Goal: Navigation & Orientation: Find specific page/section

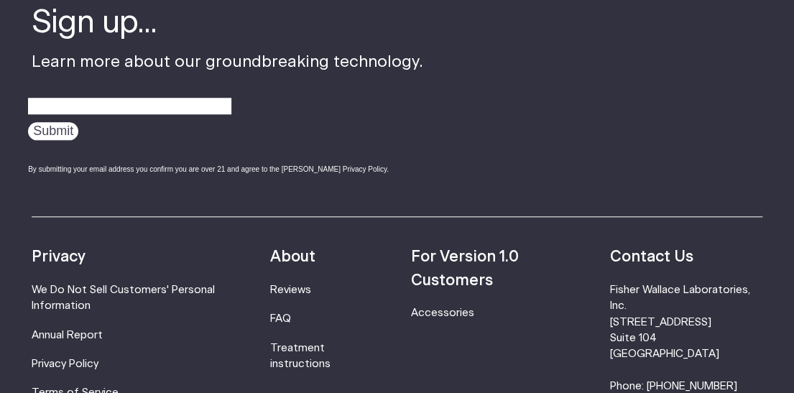
scroll to position [330, 0]
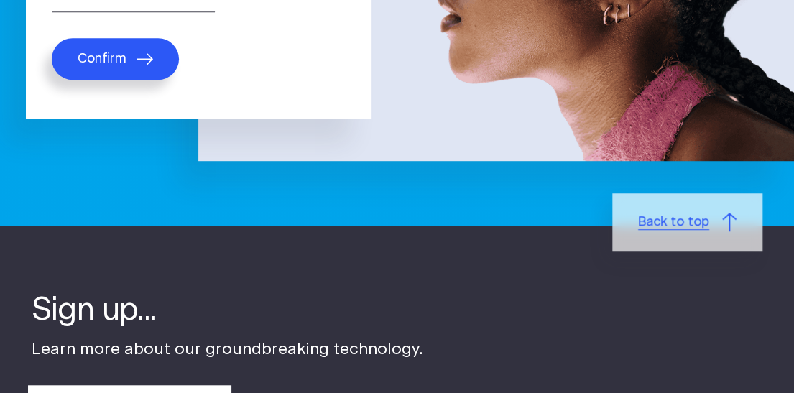
click at [699, 232] on span "Back to top" at bounding box center [673, 222] width 71 height 19
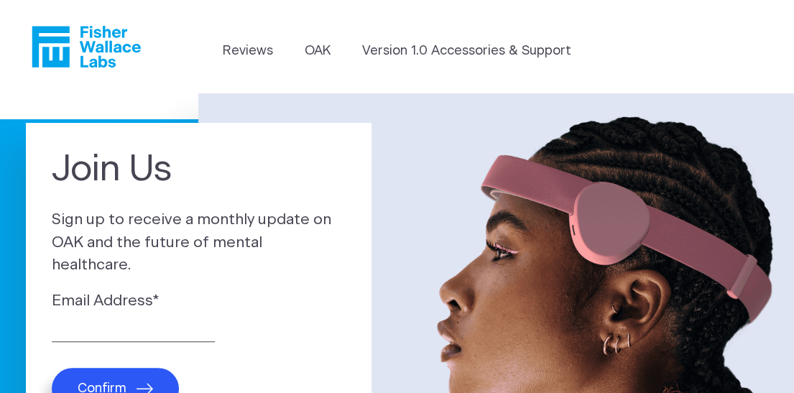
click at [93, 68] on icon "Fisher Wallace" at bounding box center [91, 47] width 98 height 42
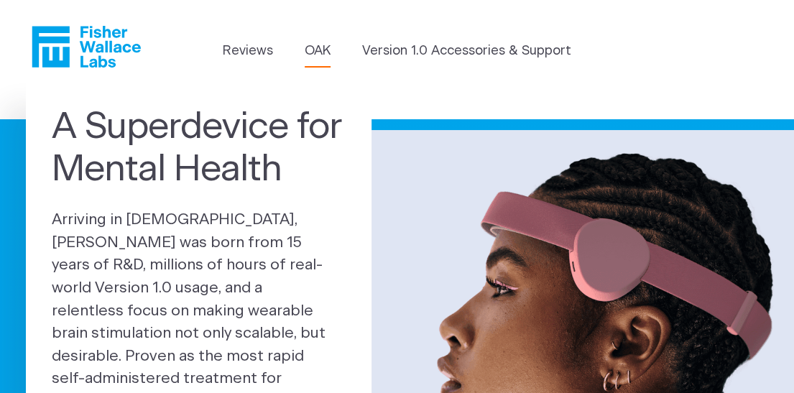
click at [331, 42] on link "OAK" at bounding box center [318, 51] width 26 height 19
click at [65, 63] on icon "Fisher Wallace" at bounding box center [50, 46] width 37 height 41
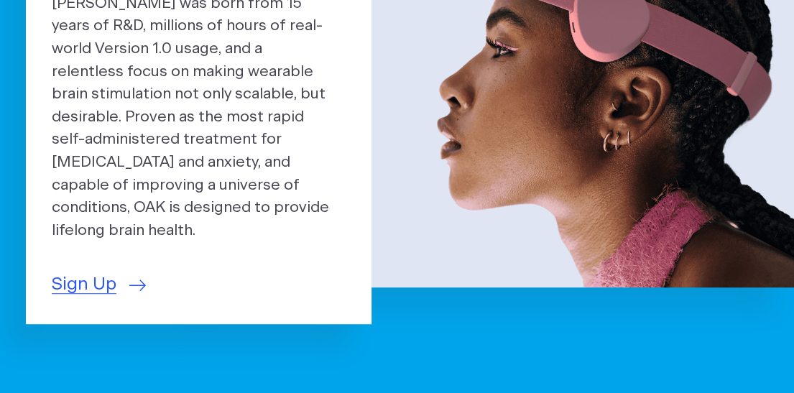
scroll to position [47, 0]
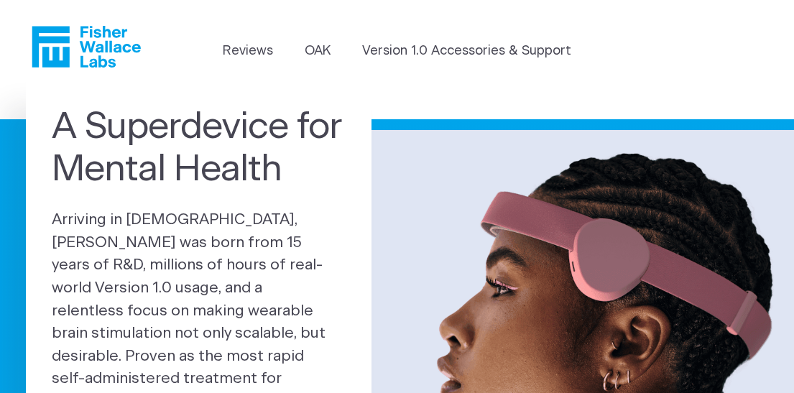
scroll to position [47, 0]
